Goal: Transaction & Acquisition: Purchase product/service

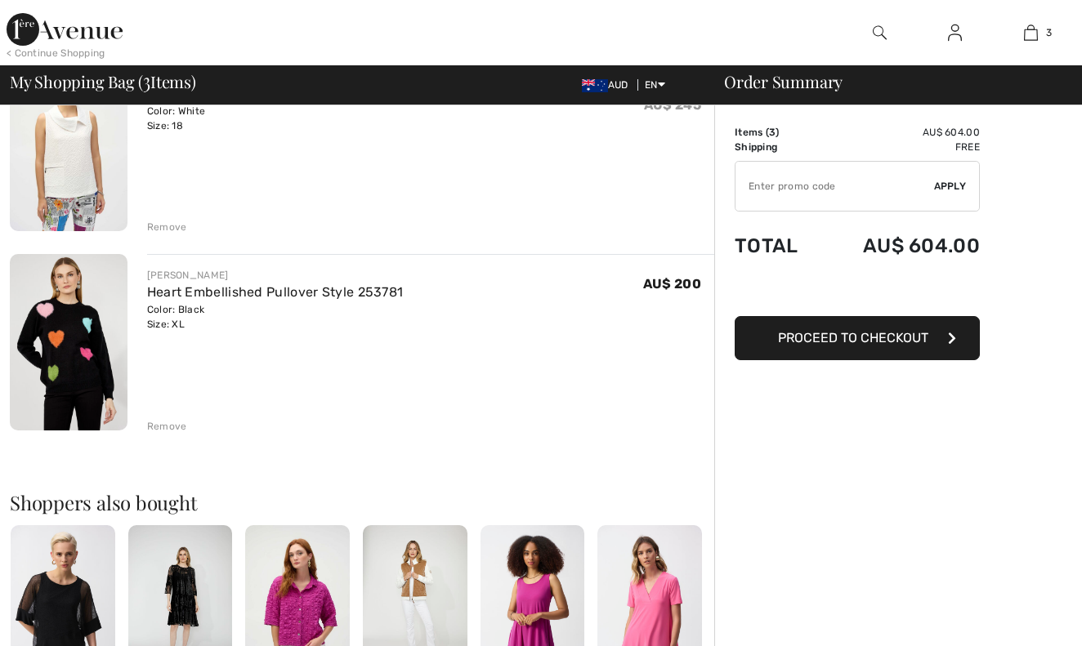
scroll to position [373, 0]
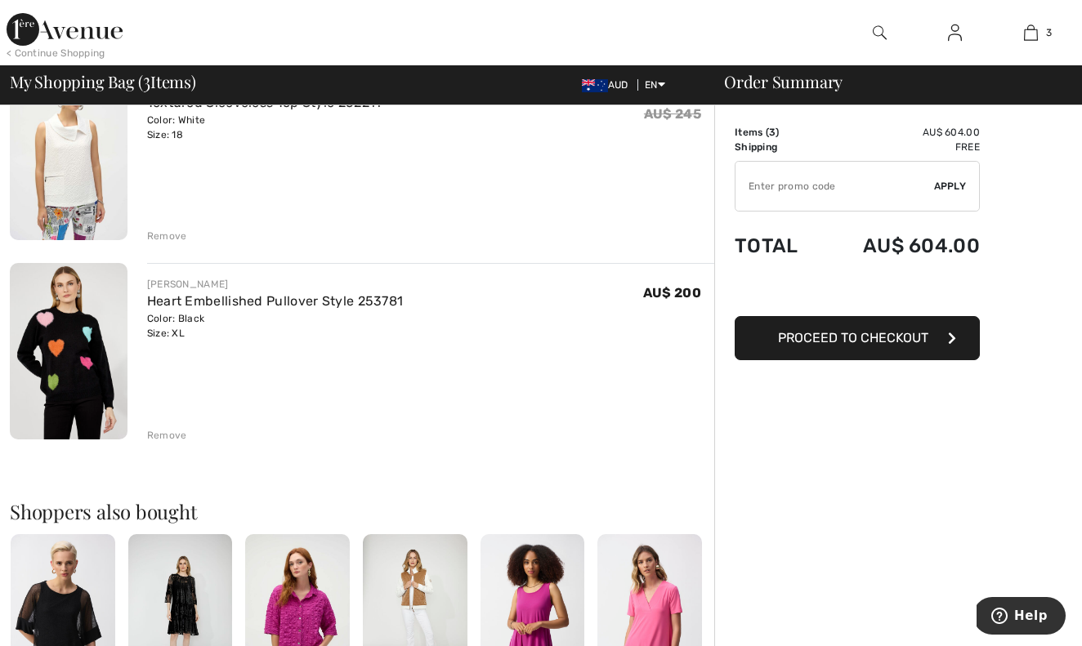
click at [89, 363] on img at bounding box center [69, 351] width 118 height 176
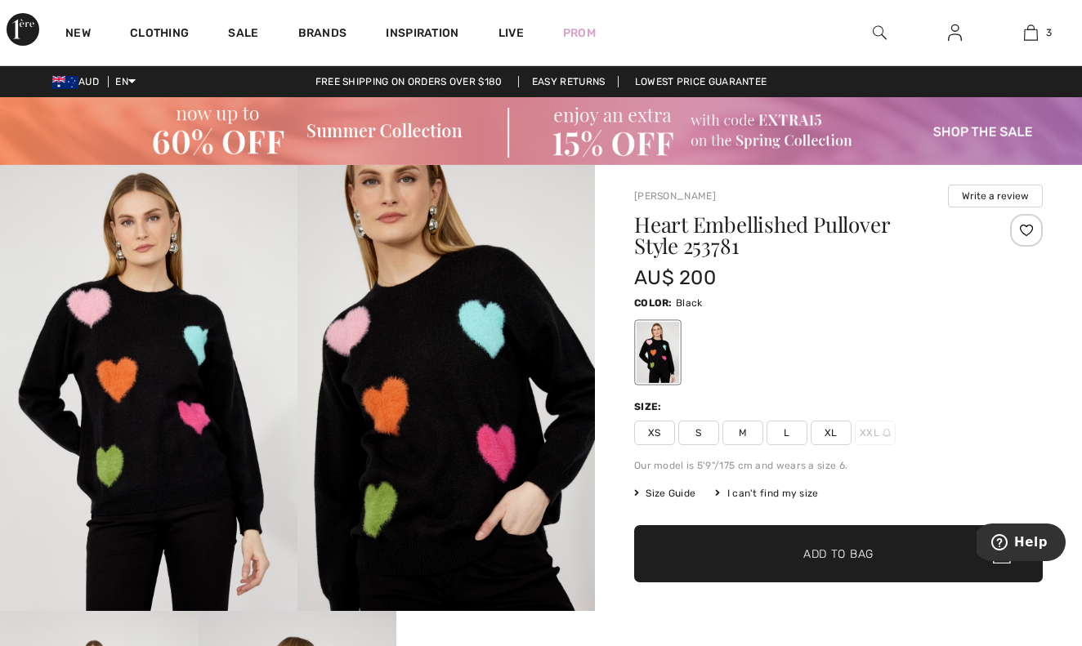
click at [661, 493] on span "Size Guide" at bounding box center [664, 493] width 61 height 15
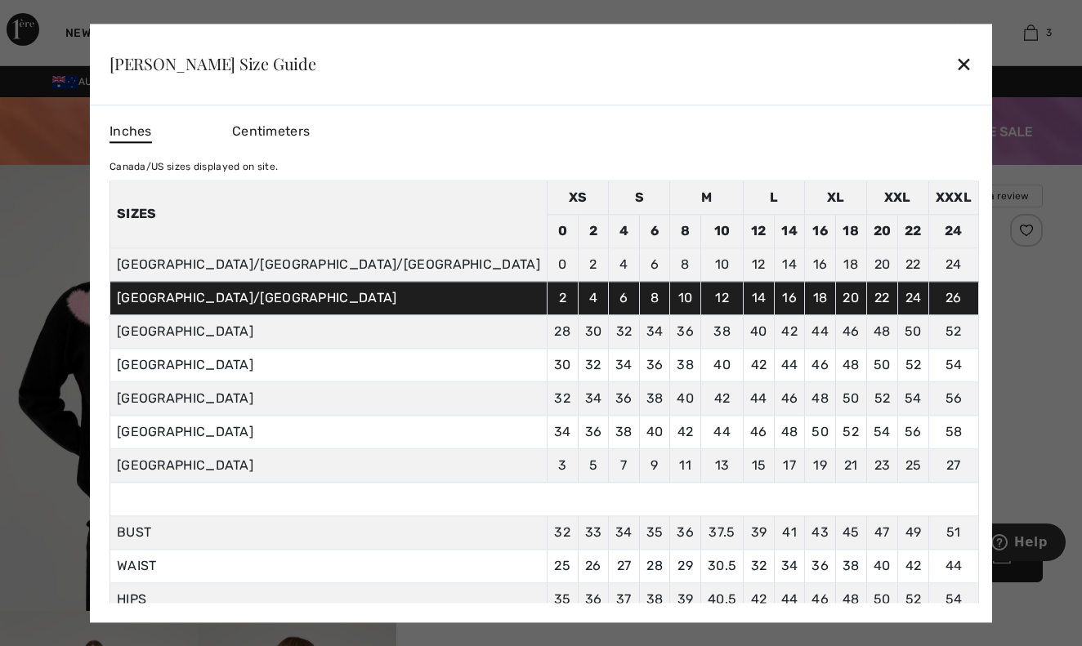
click at [955, 58] on div "✕" at bounding box center [963, 64] width 17 height 34
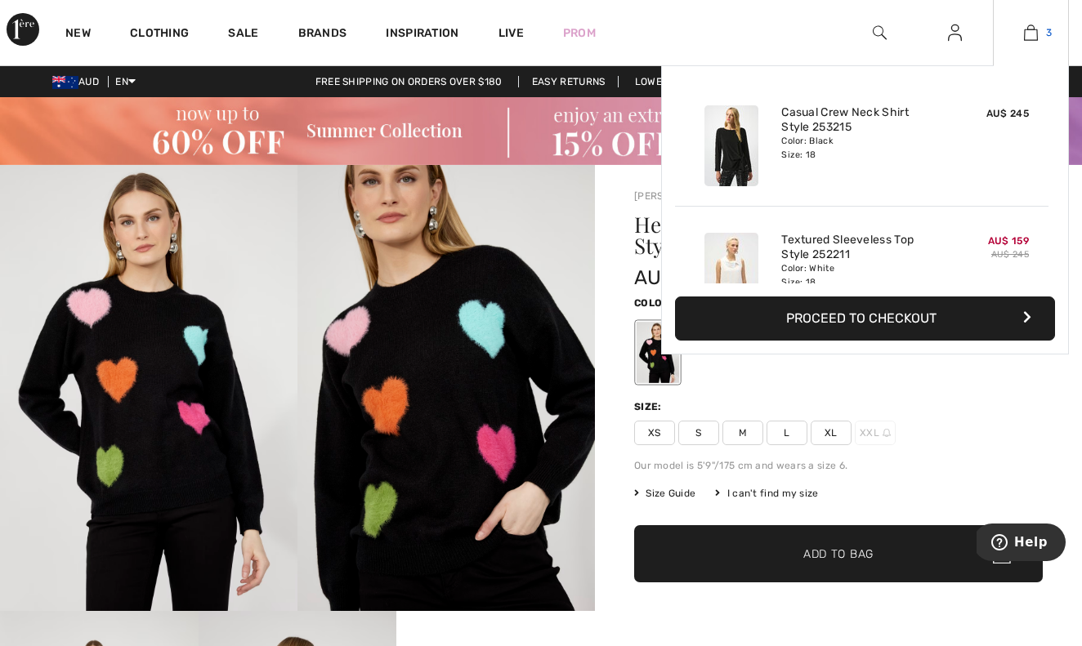
click at [1033, 33] on img at bounding box center [1031, 33] width 14 height 20
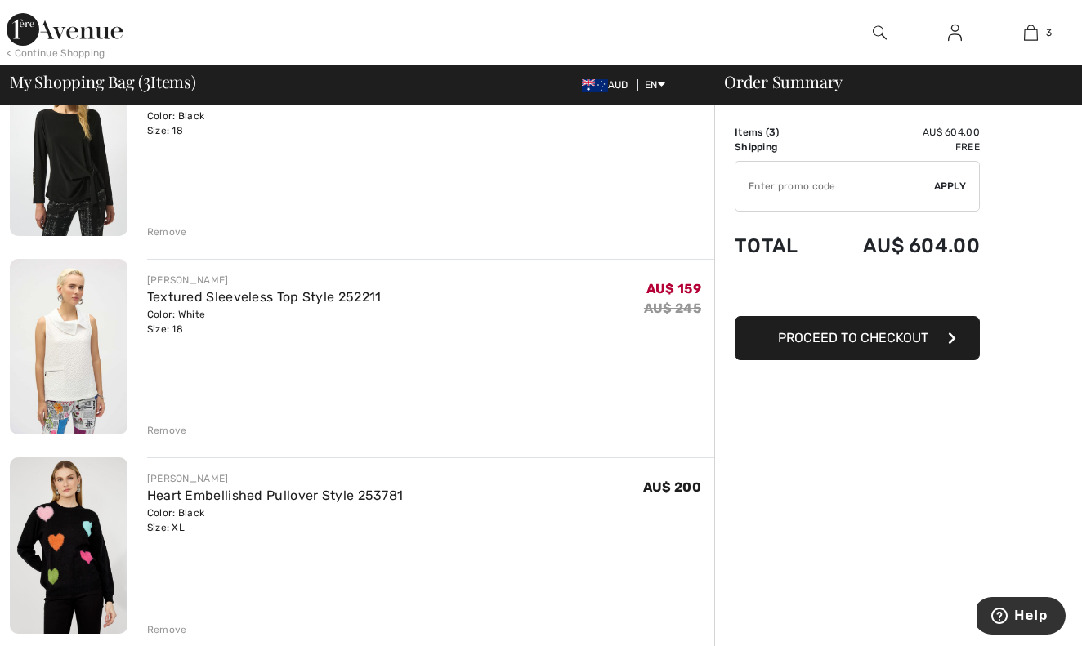
scroll to position [182, 0]
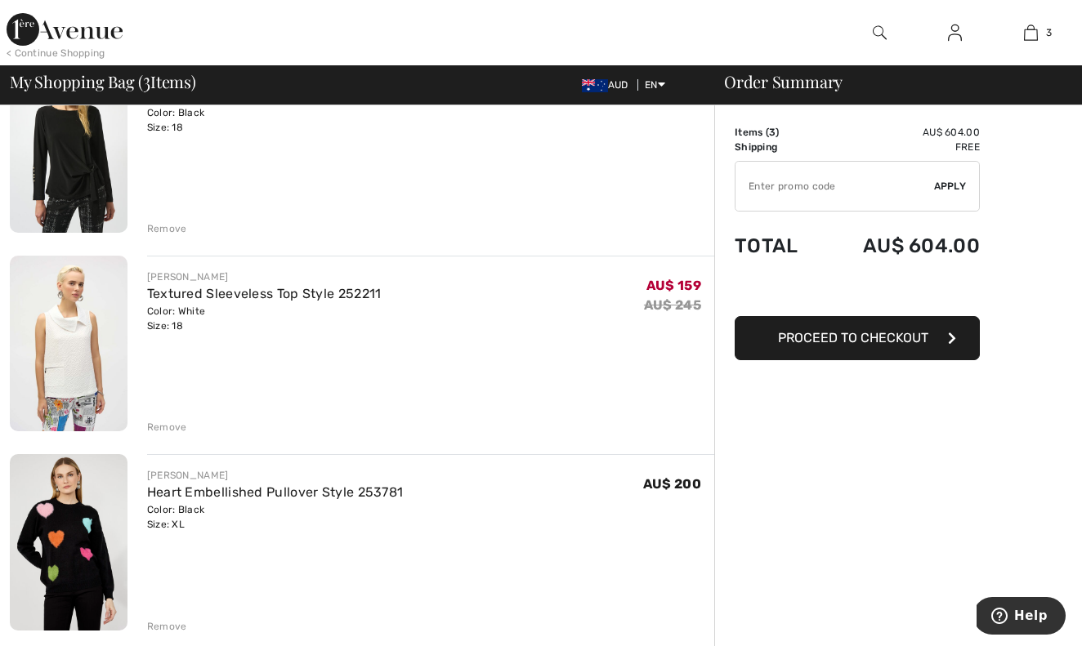
click at [181, 426] on div "Remove" at bounding box center [167, 427] width 40 height 15
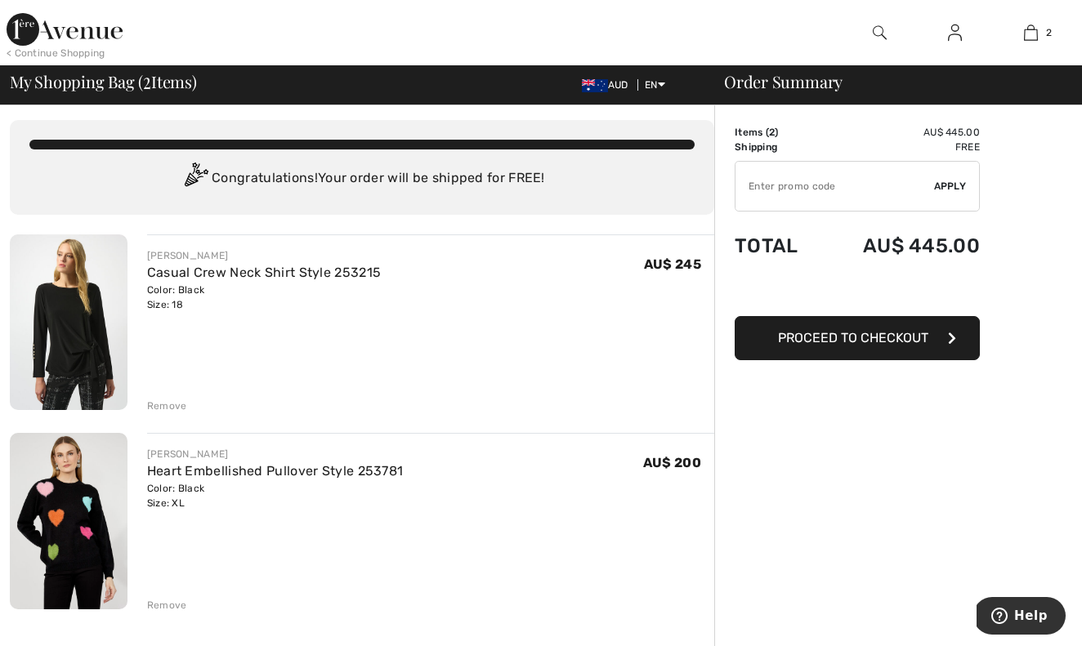
scroll to position [6, 0]
click at [163, 404] on div "Remove" at bounding box center [167, 405] width 40 height 15
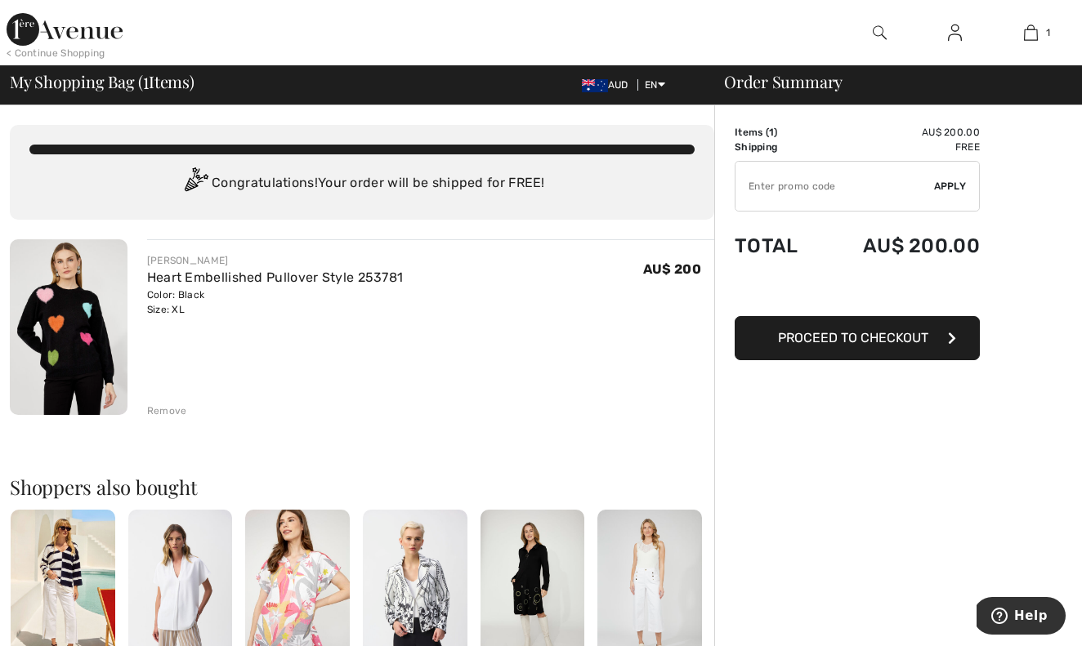
scroll to position [0, 0]
click at [76, 314] on img at bounding box center [69, 327] width 118 height 176
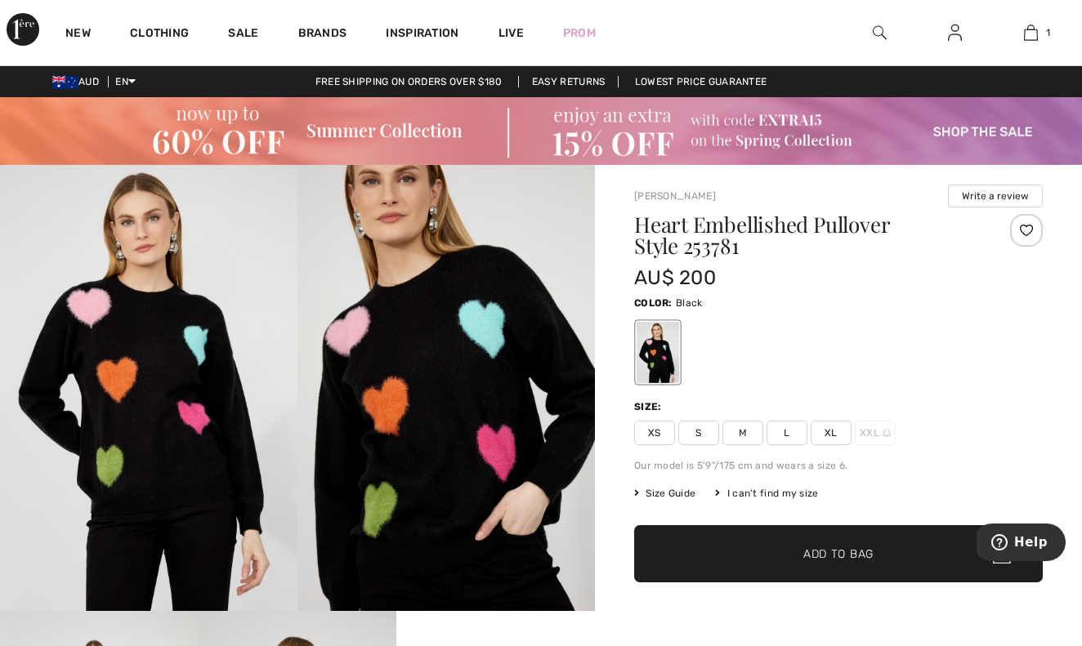
click at [488, 357] on img at bounding box center [445, 388] width 297 height 446
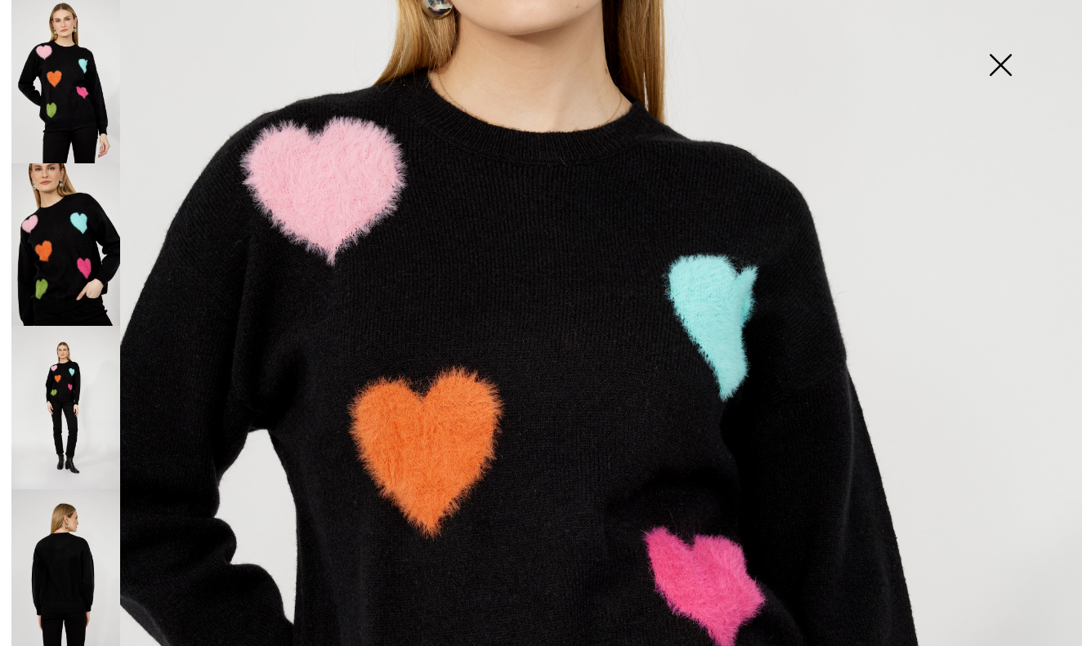
scroll to position [320, 0]
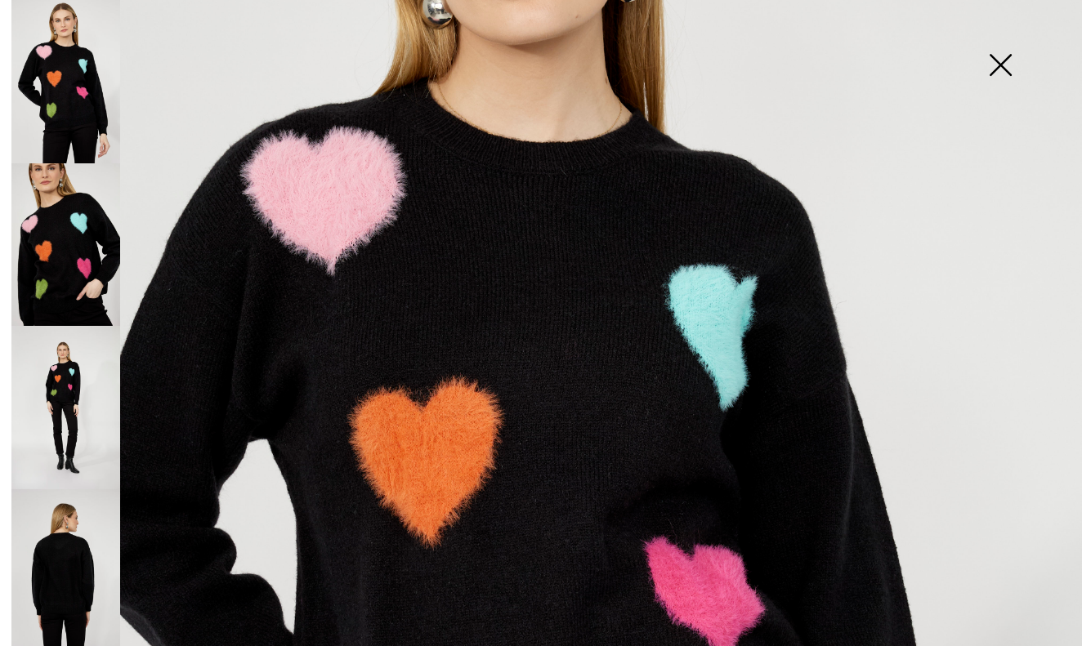
click at [498, 439] on img at bounding box center [541, 491] width 1082 height 1622
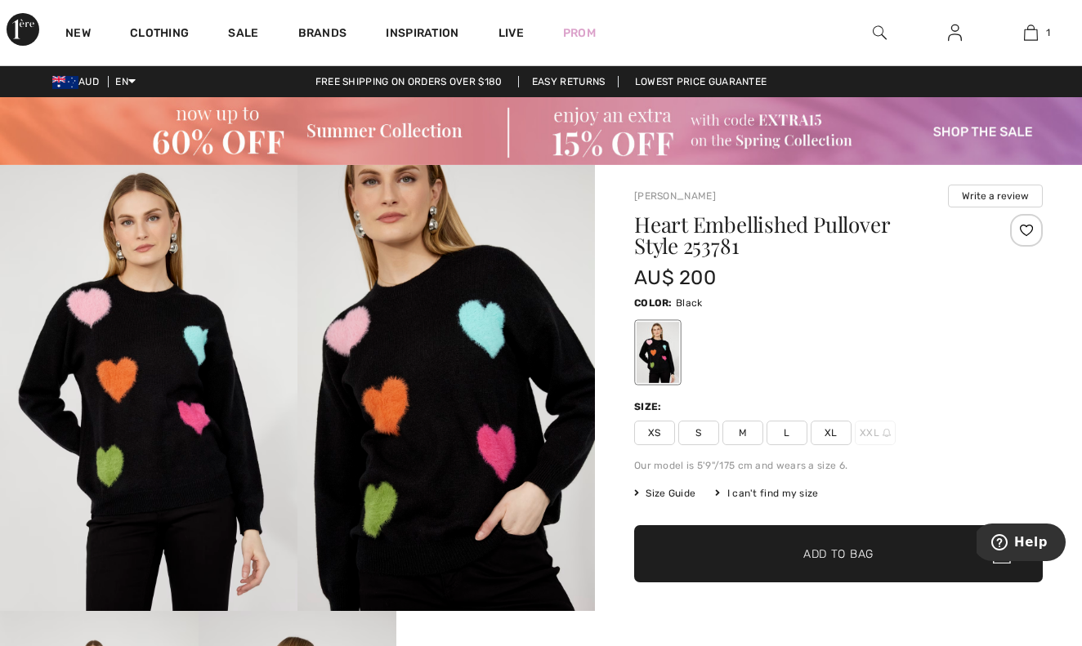
click at [105, 433] on img at bounding box center [148, 388] width 297 height 446
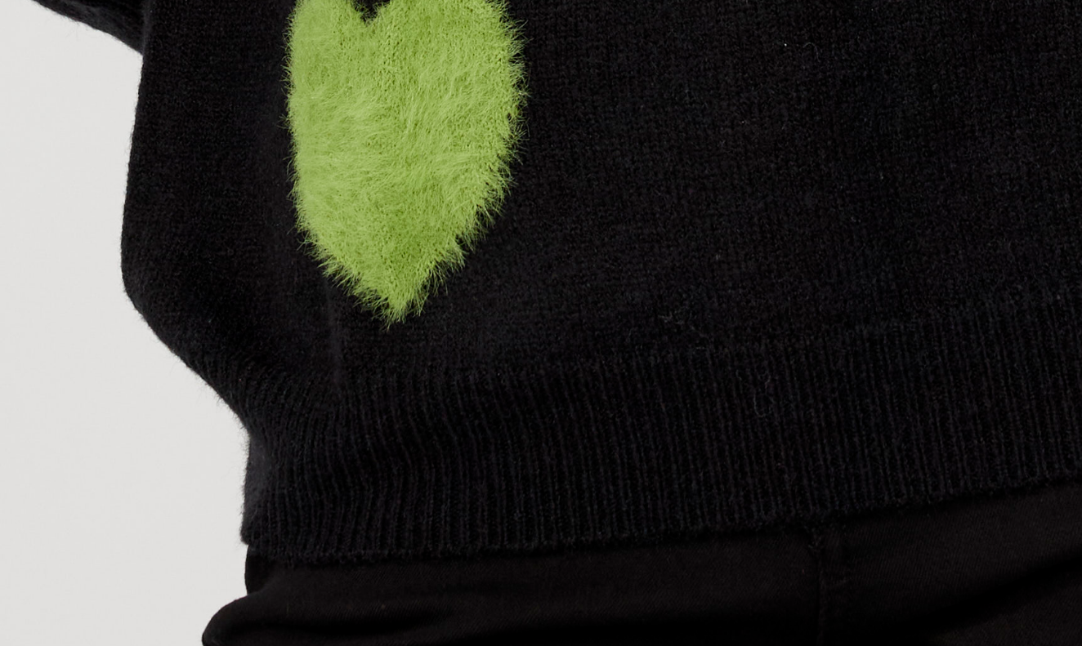
scroll to position [815, 0]
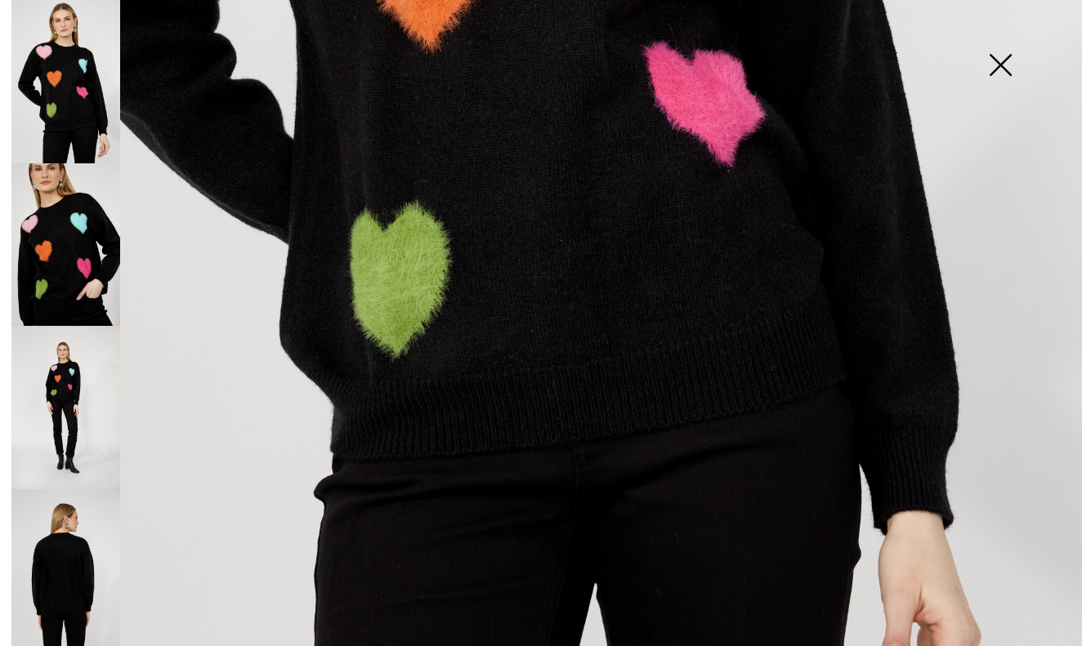
click at [1008, 65] on img at bounding box center [1000, 67] width 82 height 84
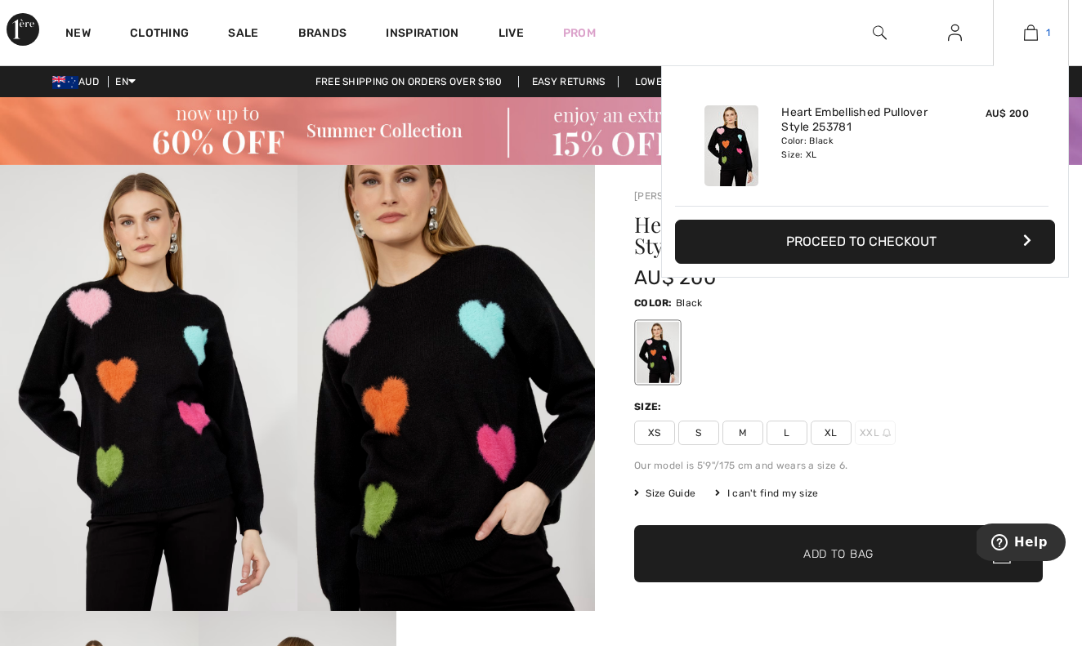
click at [1024, 34] on img at bounding box center [1031, 33] width 14 height 20
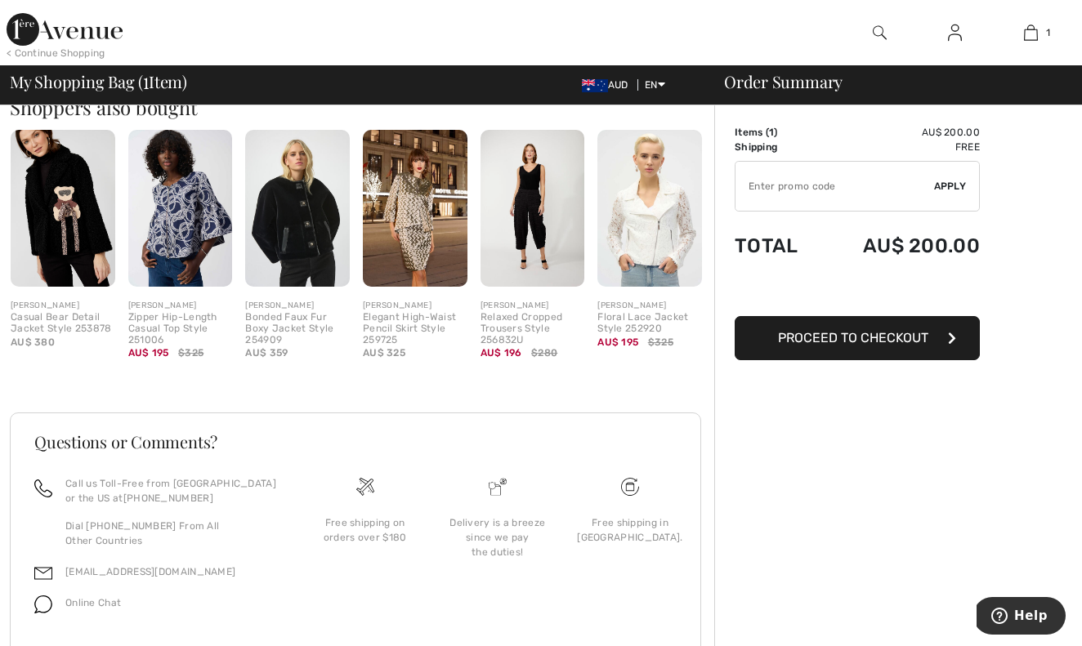
scroll to position [378, 0]
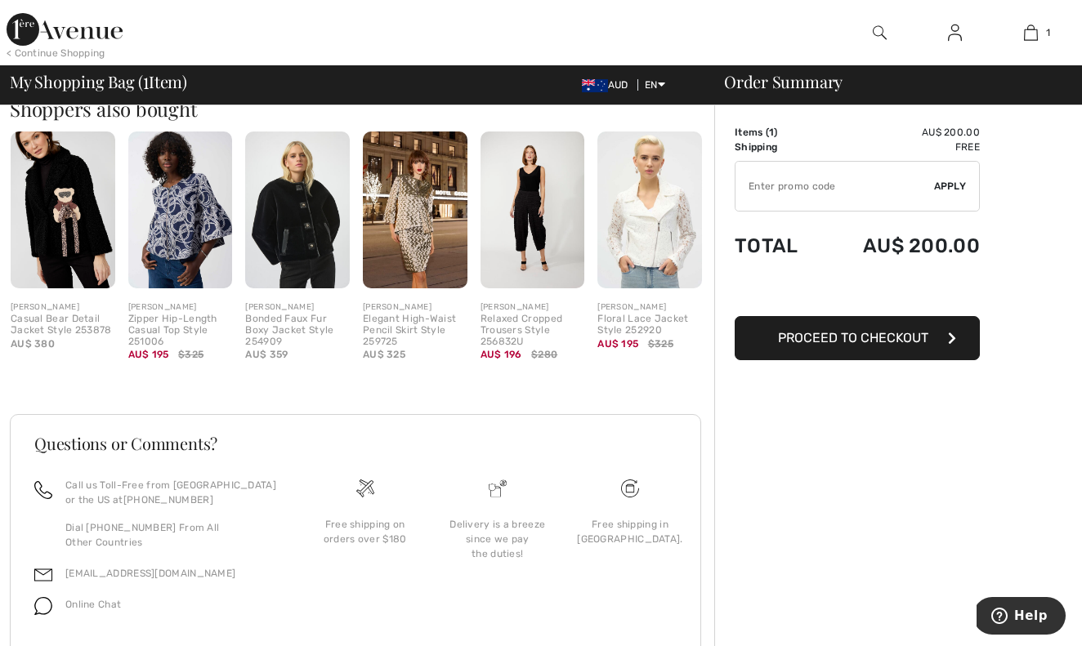
click at [832, 339] on span "Proceed to Checkout" at bounding box center [853, 338] width 150 height 16
